Goal: Task Accomplishment & Management: Use online tool/utility

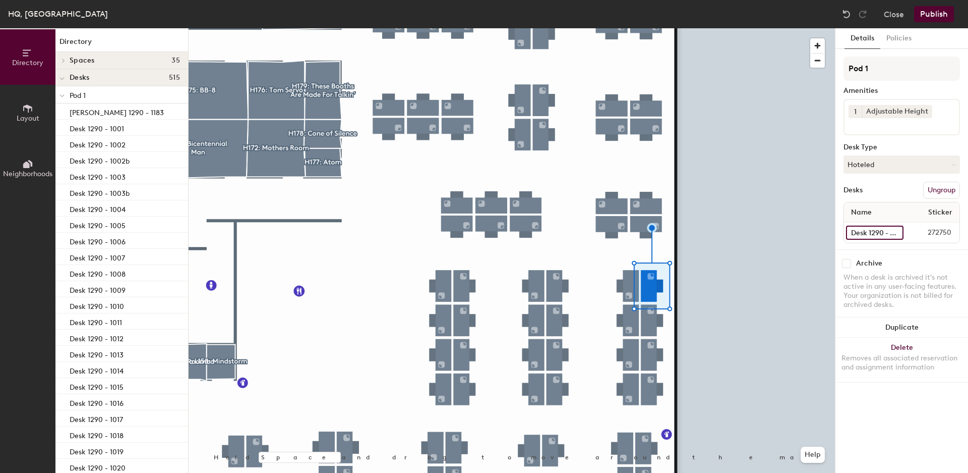
click at [871, 233] on input "Desk 1290 - 1080" at bounding box center [875, 232] width 58 height 14
click at [894, 233] on input "Desk 1290 - 1080" at bounding box center [875, 232] width 58 height 14
type input "Desk 1290 - 1079"
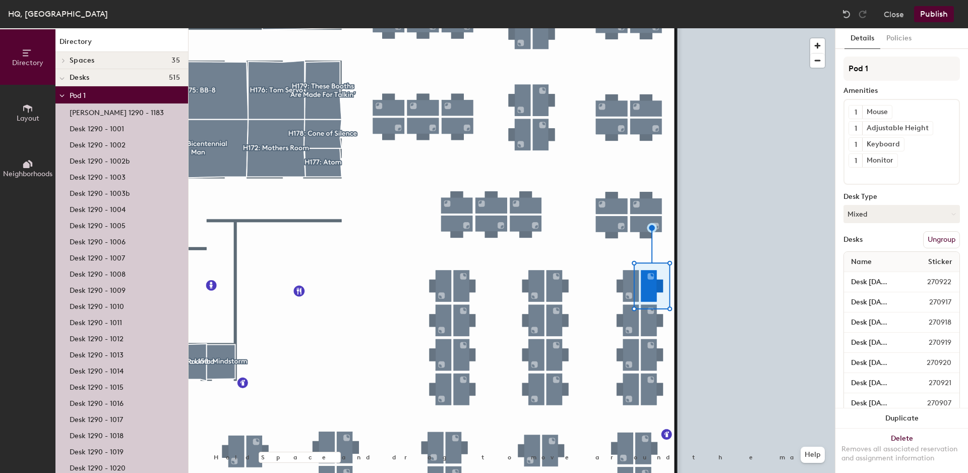
scroll to position [0, 0]
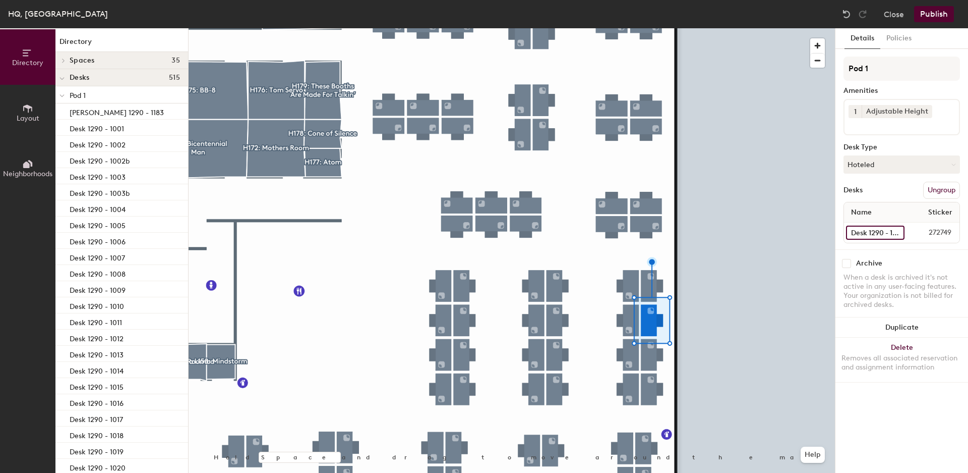
click at [885, 235] on input "Desk 1290 - 1079" at bounding box center [875, 232] width 59 height 14
click at [893, 232] on input "Desk 1290 - 1079" at bounding box center [875, 232] width 59 height 14
type input "Desk 1290 - 1080"
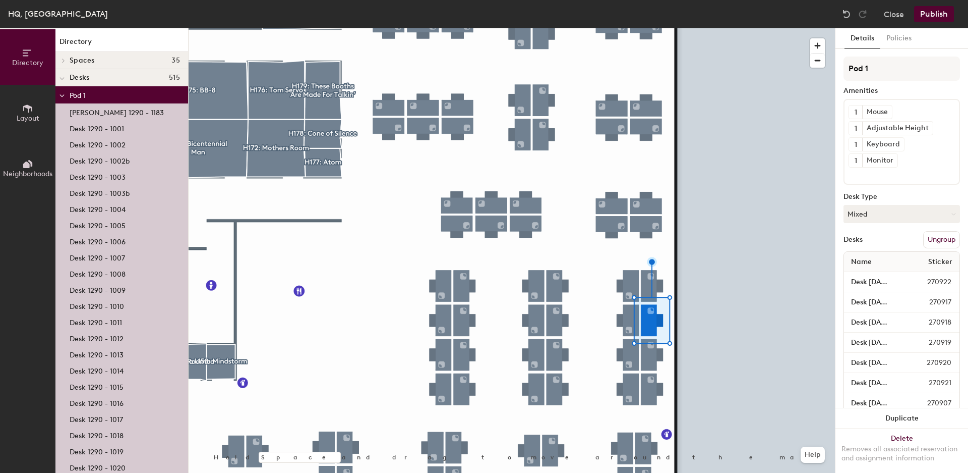
scroll to position [0, 0]
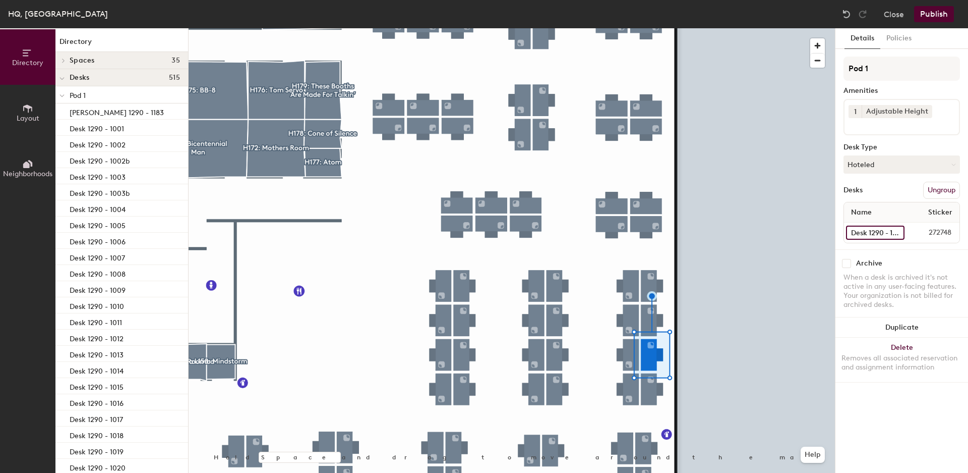
click at [874, 230] on input "Desk 1290 - 1078" at bounding box center [875, 232] width 59 height 14
click at [883, 234] on input "Desk 1290 - 1078" at bounding box center [875, 232] width 59 height 14
type input "Desk 1290 - 1081"
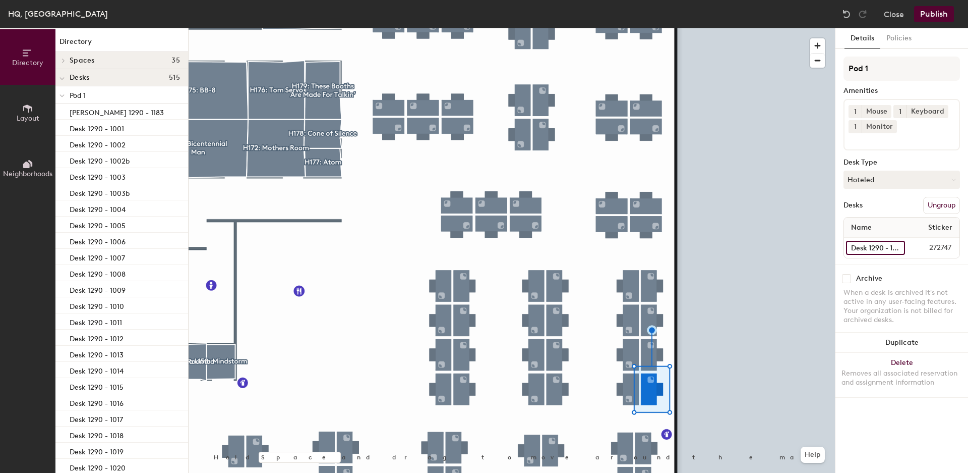
click at [876, 246] on input "Desk 1290 - 1078b" at bounding box center [875, 248] width 59 height 14
click at [900, 245] on input "Desk 1290 - 1078b" at bounding box center [875, 248] width 59 height 14
type input "Desk 1290 - 1082"
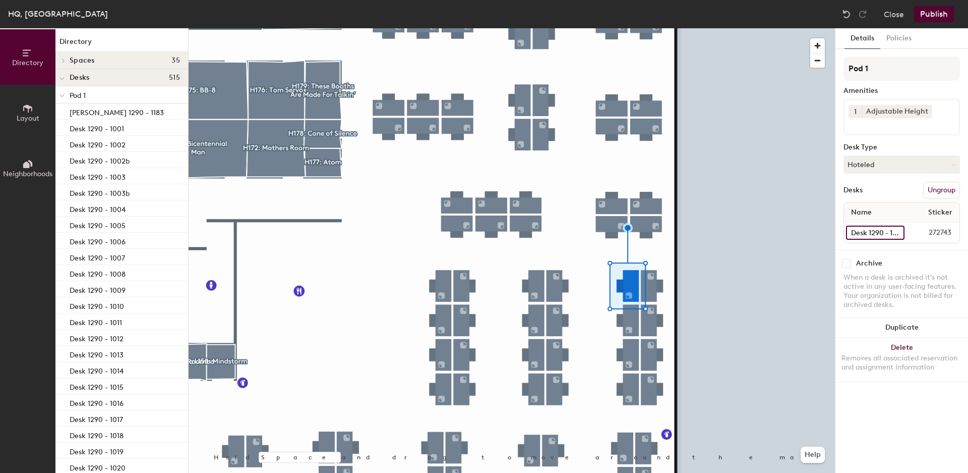
click at [877, 235] on input "Desk 1290 - 1075" at bounding box center [875, 232] width 59 height 14
click at [884, 234] on input "Desk 1290 - 1075" at bounding box center [875, 232] width 59 height 14
click at [891, 232] on input "Desk 1290 - 1075" at bounding box center [875, 232] width 59 height 14
type input "Desk 1290 - 1078"
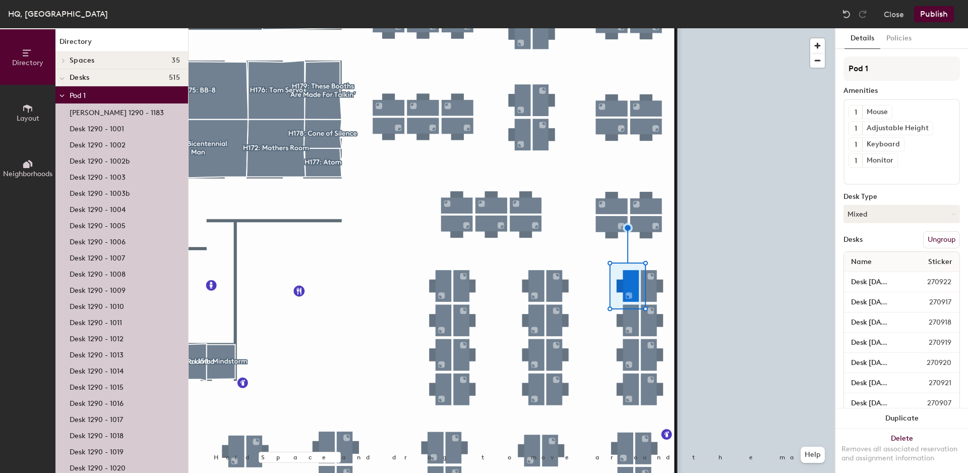
scroll to position [0, 0]
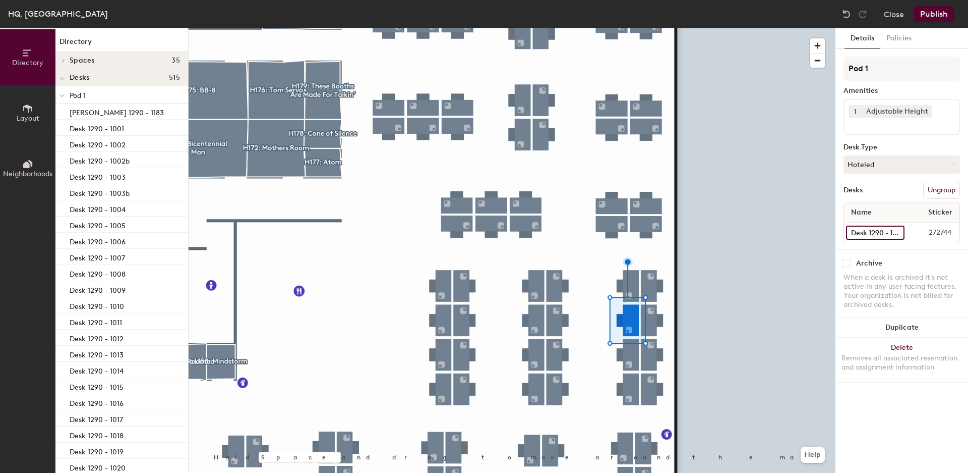
click at [876, 233] on input "Desk 1290 - 1076" at bounding box center [875, 232] width 59 height 14
click at [891, 234] on input "Desk 1290 - 1076" at bounding box center [875, 232] width 59 height 14
click at [883, 232] on input "Desk 1290 - 1076" at bounding box center [875, 232] width 59 height 14
type input "Desk 1290 - 1077"
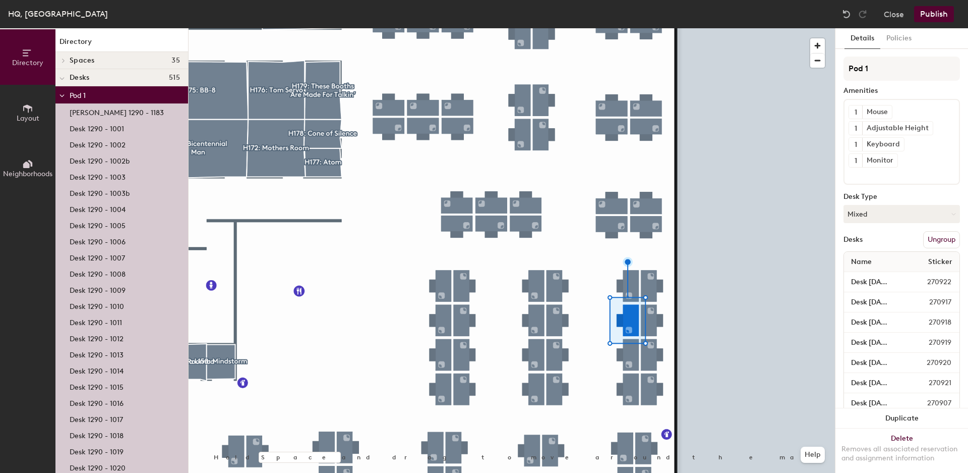
scroll to position [0, 0]
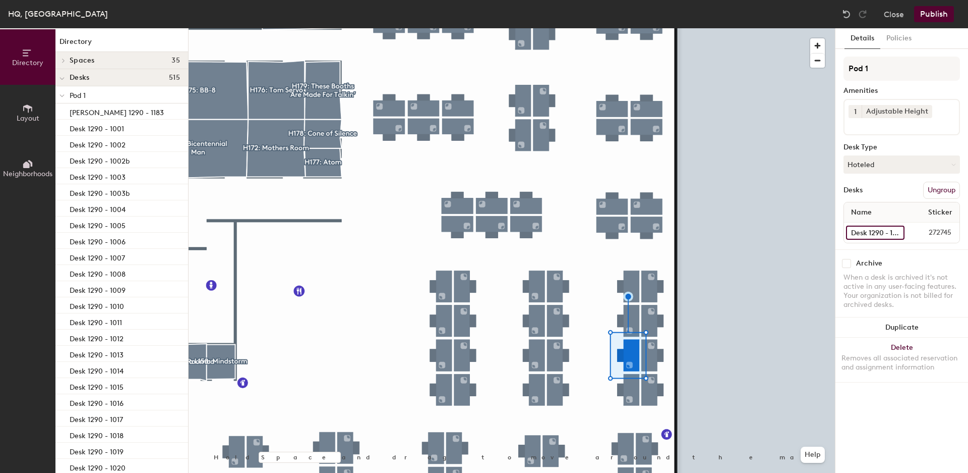
click at [881, 232] on input "Desk 1290 - 1077" at bounding box center [875, 232] width 59 height 14
click at [882, 232] on input "Desk 1290 - 1077" at bounding box center [875, 232] width 59 height 14
click at [875, 236] on input "Desk 1290 - 1077" at bounding box center [875, 232] width 59 height 14
type input "Desk 1290 - 1076"
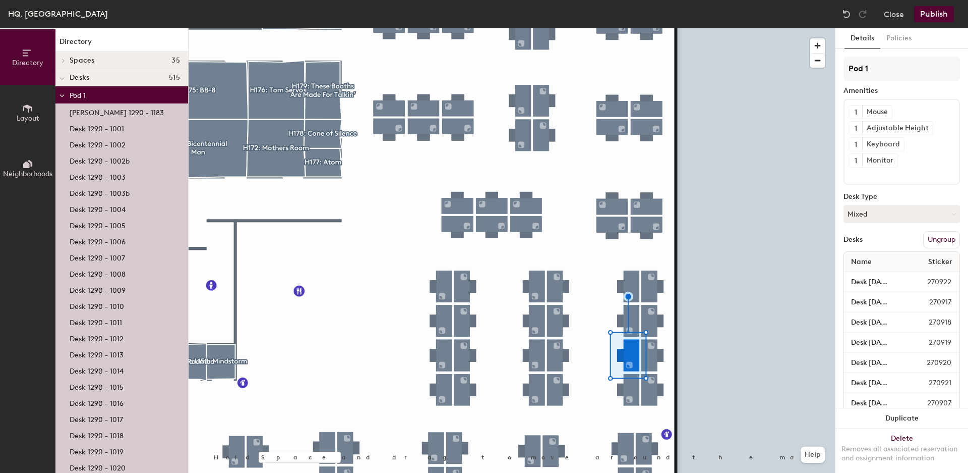
scroll to position [0, 0]
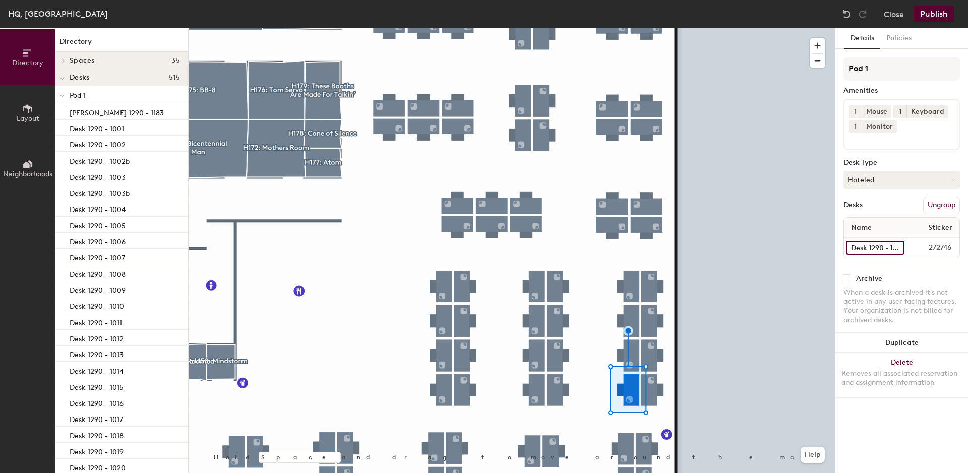
click at [885, 247] on input "Desk 1290 - 1077b" at bounding box center [875, 248] width 59 height 14
click at [886, 248] on input "Desk 1290 - 1077b" at bounding box center [875, 248] width 59 height 14
type input "Desk 1290 - 1075"
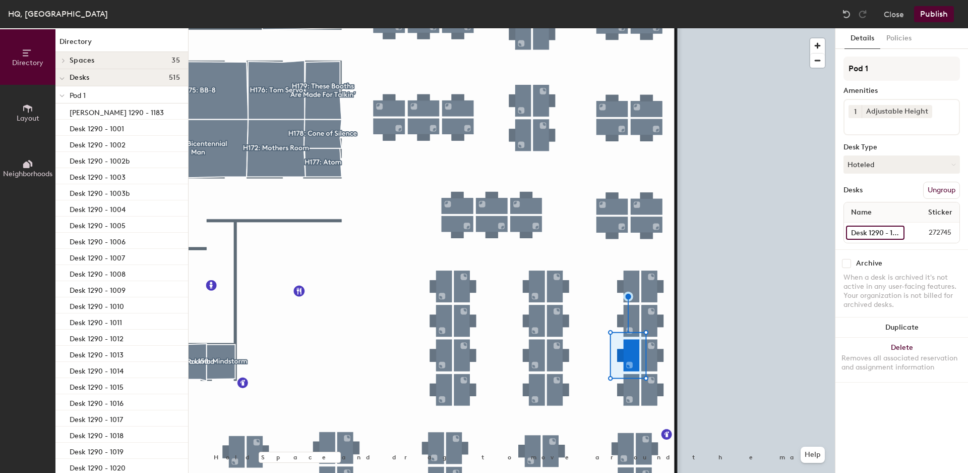
click at [899, 232] on input "Desk 1290 - 1076" at bounding box center [875, 232] width 59 height 14
click at [883, 234] on input "Desk 1290 - 1076" at bounding box center [875, 232] width 59 height 14
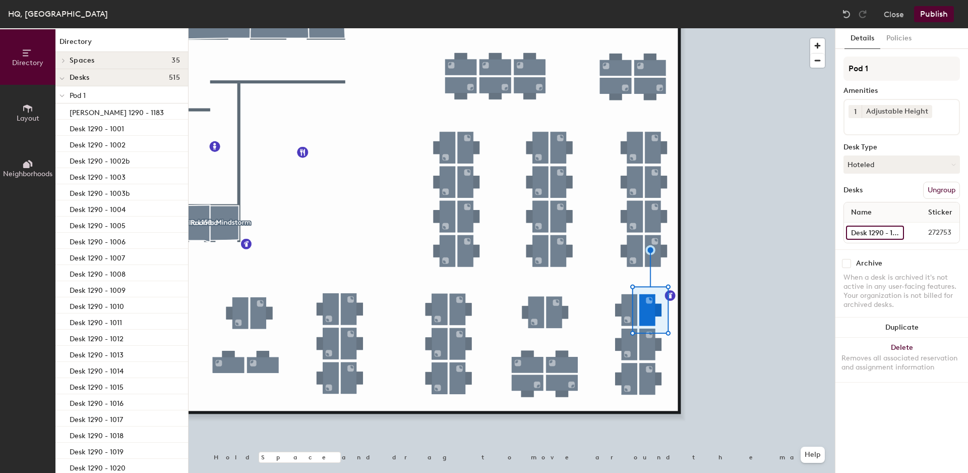
click at [877, 233] on input "Desk 1290 - 1081" at bounding box center [875, 232] width 58 height 14
click at [897, 234] on input "Desk 1290 - 1081" at bounding box center [875, 232] width 58 height 14
type input "Desk 1290 - 1083"
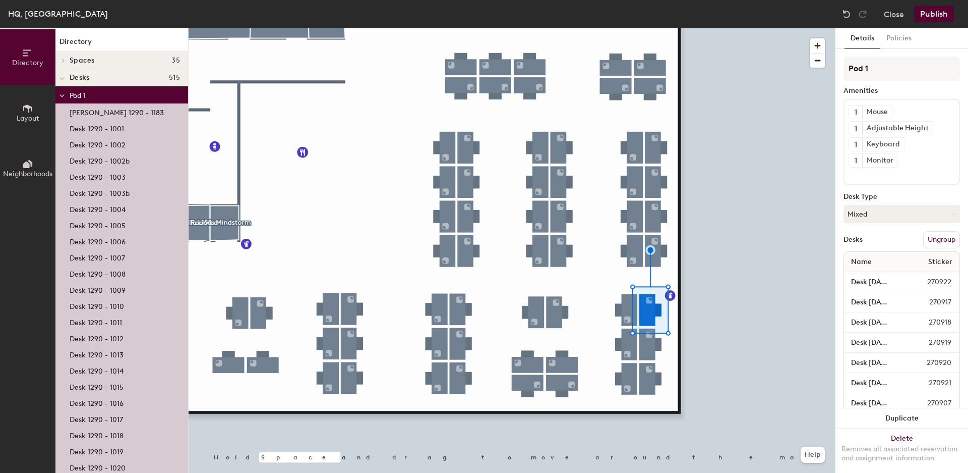
scroll to position [0, 0]
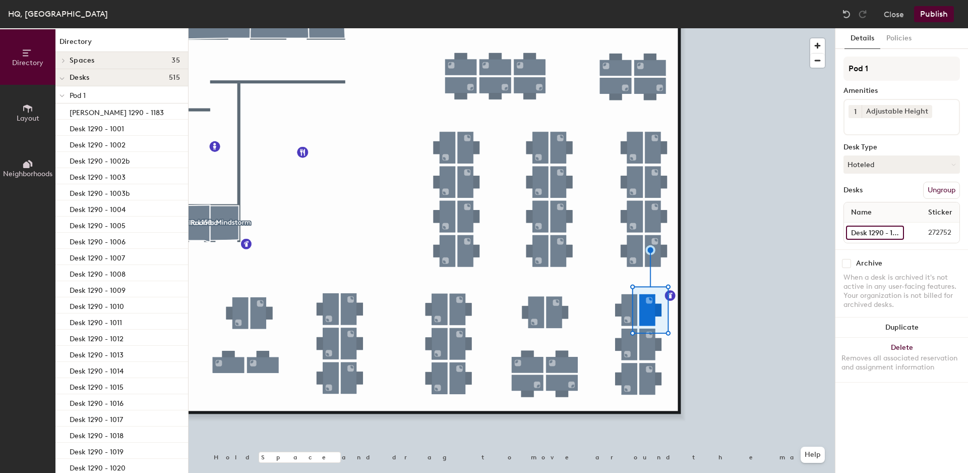
click at [885, 236] on input "Desk 1290 - 1082" at bounding box center [875, 232] width 58 height 14
click at [898, 233] on input "Desk 1290 - 1082" at bounding box center [875, 232] width 58 height 14
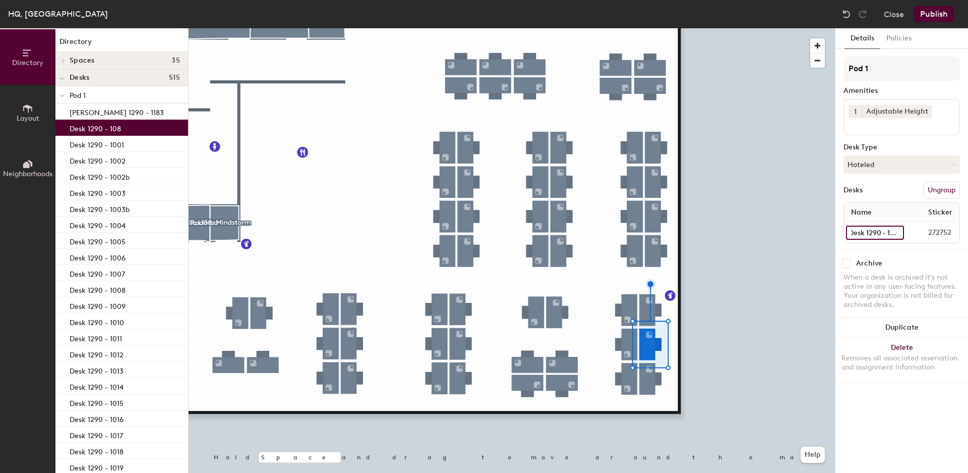
scroll to position [0, 7]
type input "Desk 1290 - 1084"
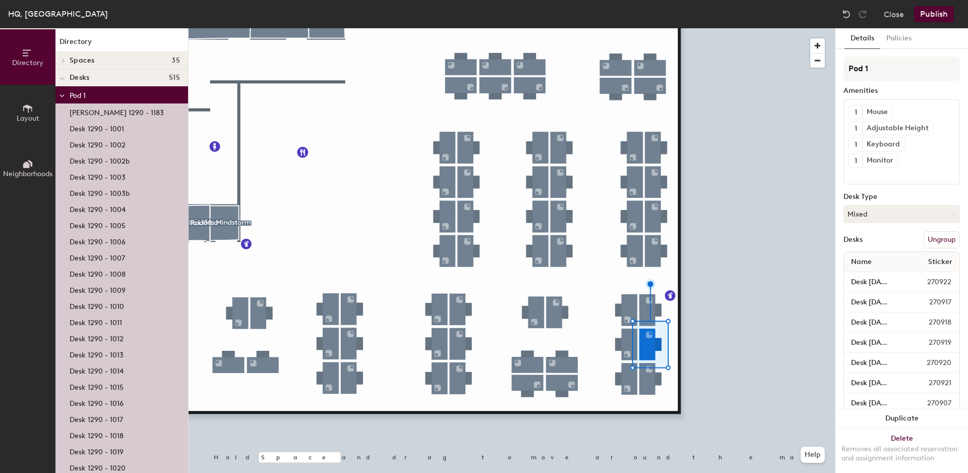
scroll to position [0, 0]
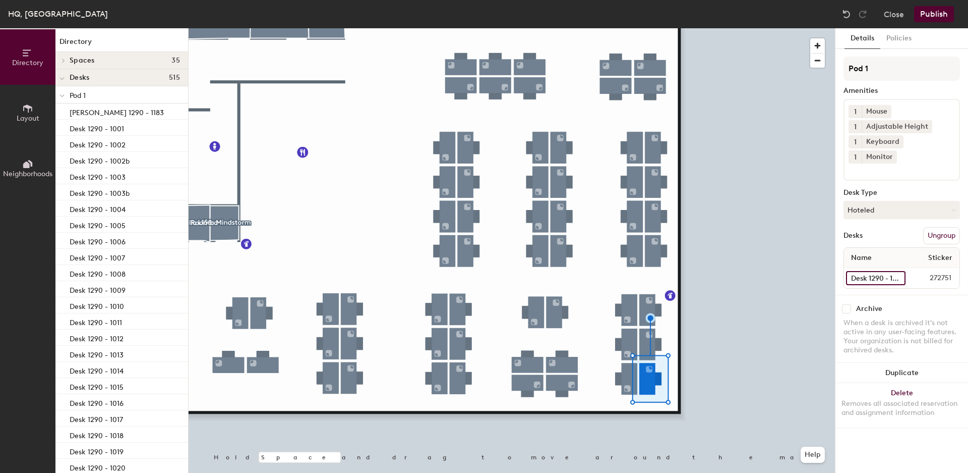
click at [885, 271] on input "Desk 1290 - 1083" at bounding box center [876, 278] width 60 height 14
click at [903, 271] on input "Desk 1290 - 1083" at bounding box center [876, 278] width 60 height 14
click at [900, 271] on input "Desk 1290 - 1083" at bounding box center [876, 278] width 60 height 14
click at [881, 271] on input "Desk 1290 - 1083" at bounding box center [876, 278] width 60 height 14
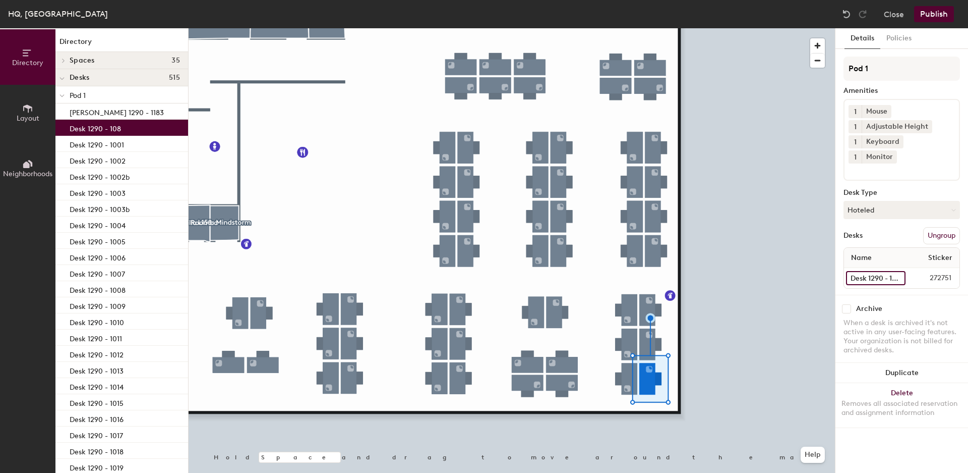
type input "Desk 1290 - 1085"
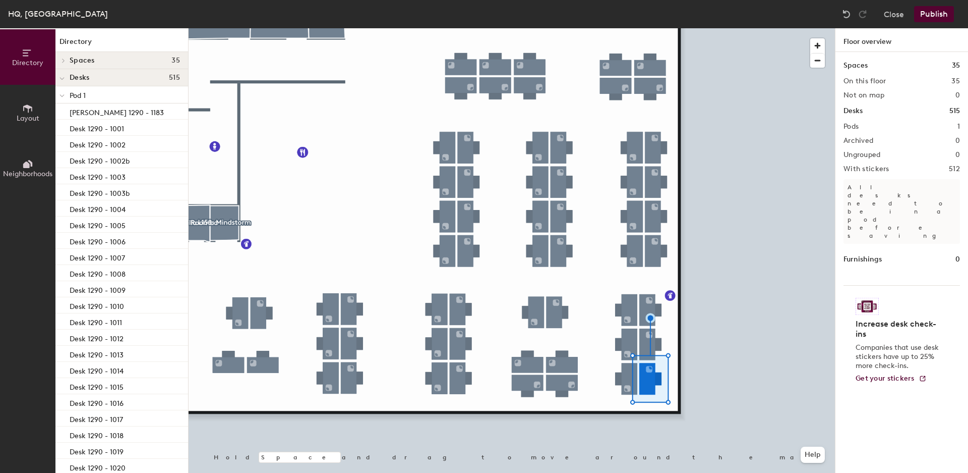
click at [933, 14] on button "Publish" at bounding box center [935, 14] width 40 height 16
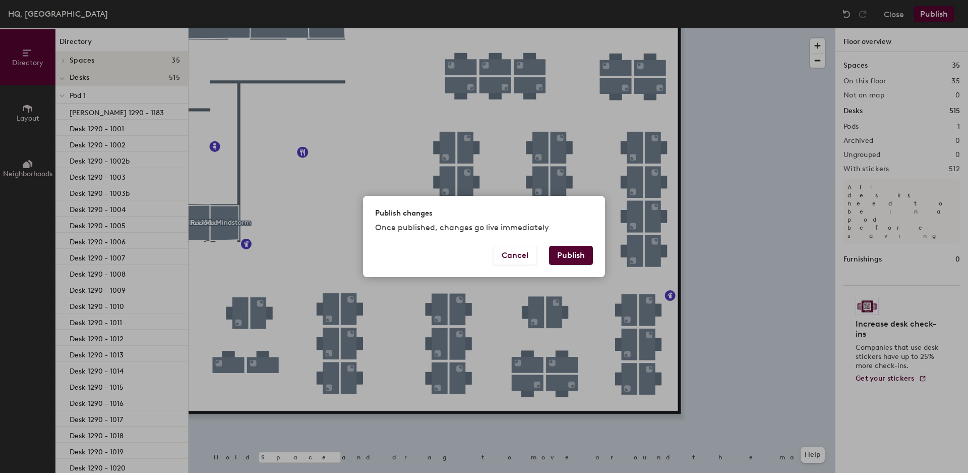
click at [588, 259] on button "Publish" at bounding box center [571, 255] width 44 height 19
